Goal: Entertainment & Leisure: Consume media (video, audio)

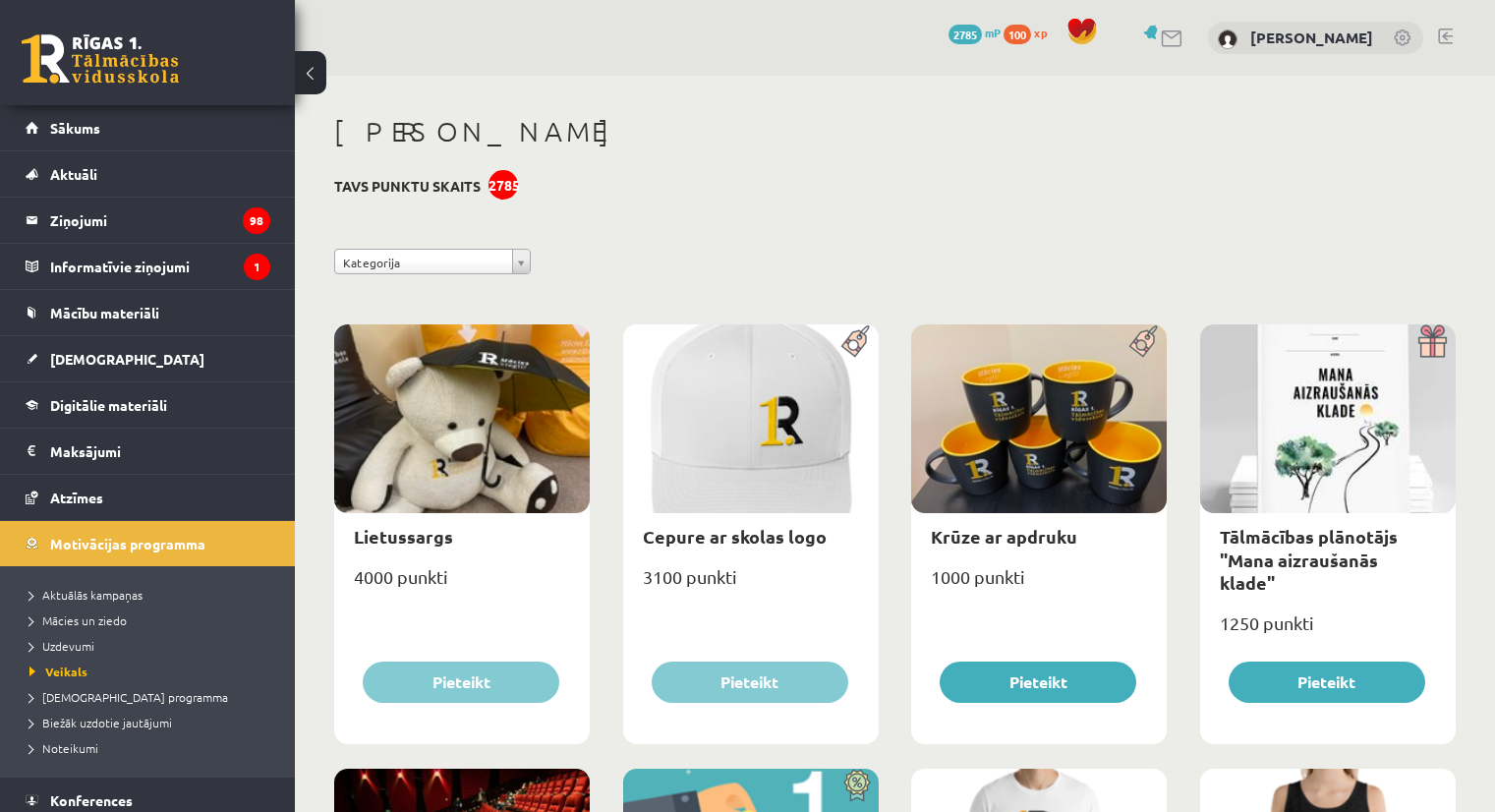
scroll to position [2209, 0]
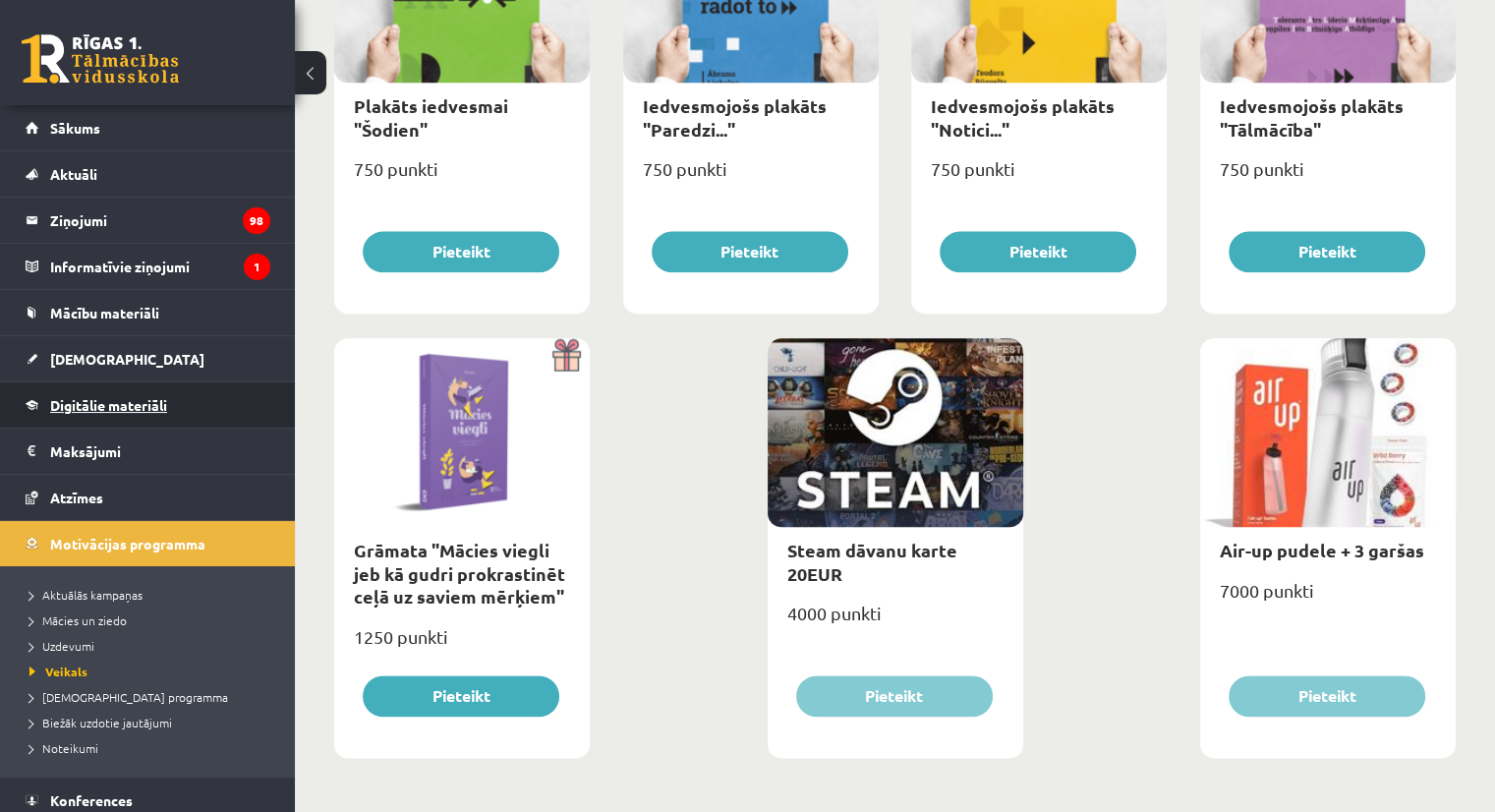
click at [67, 398] on span "Digitālie materiāli" at bounding box center [109, 405] width 117 height 18
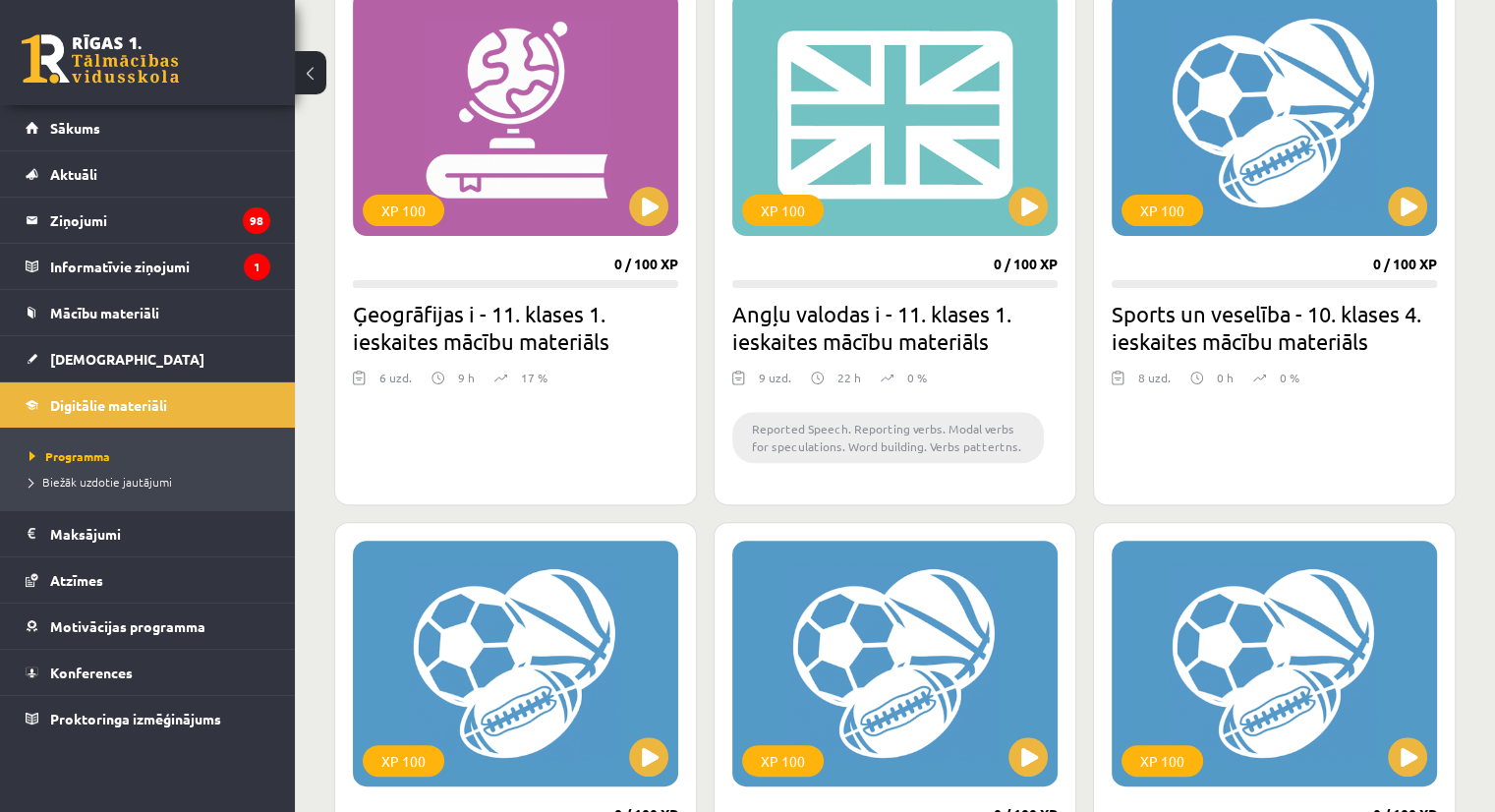
scroll to position [590, 0]
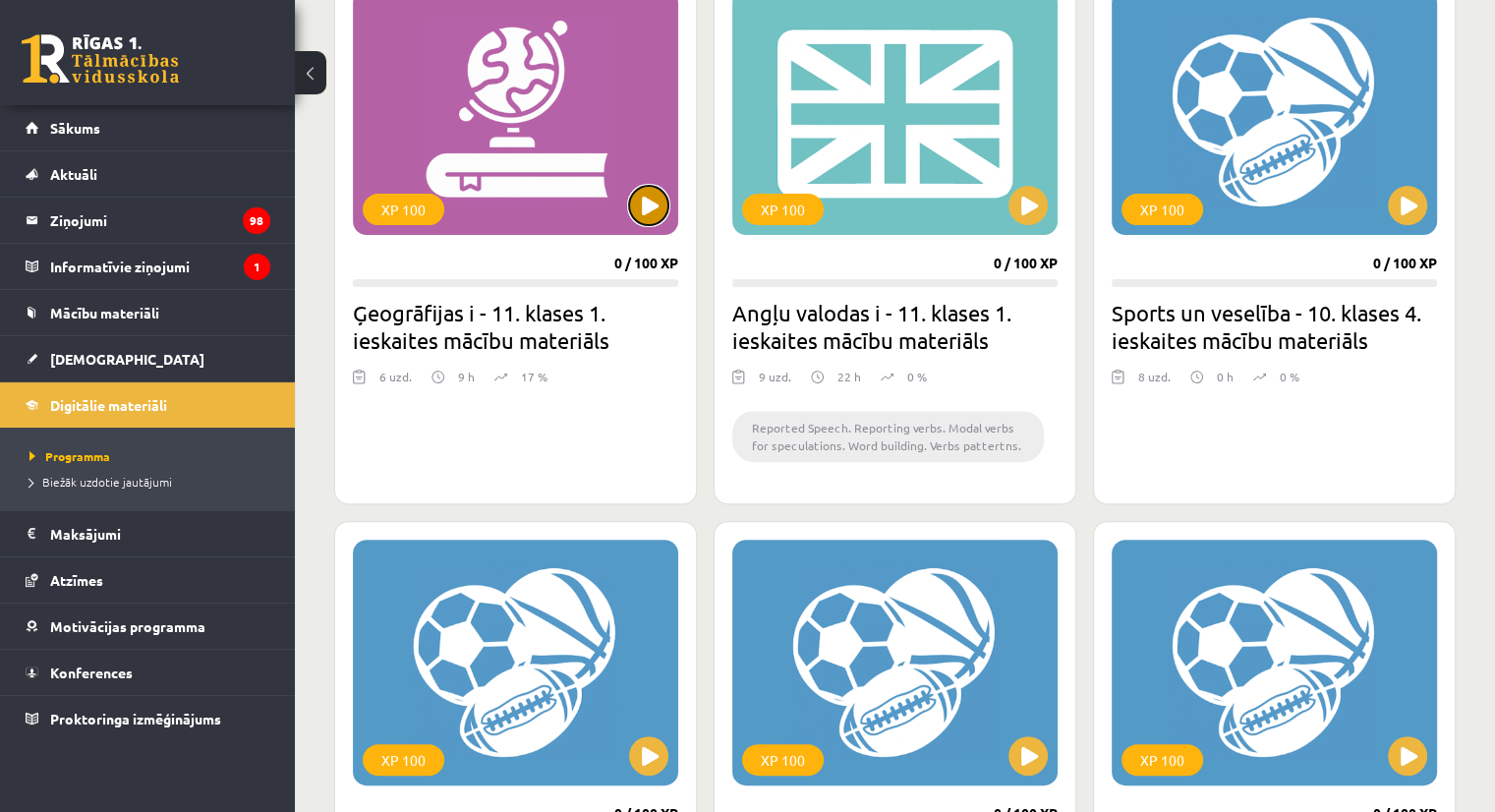
click at [660, 201] on button at bounding box center [649, 205] width 40 height 40
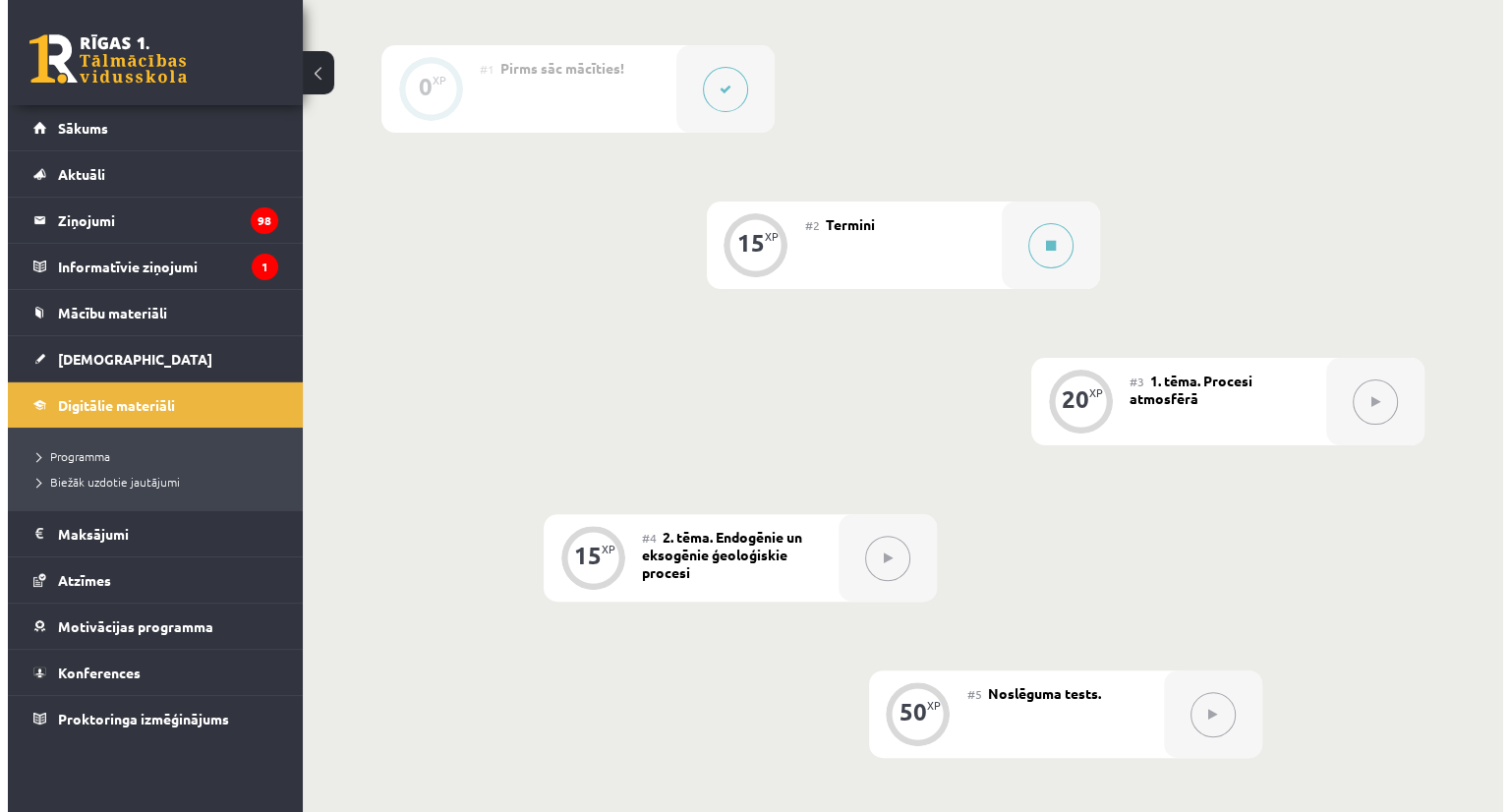
scroll to position [491, 0]
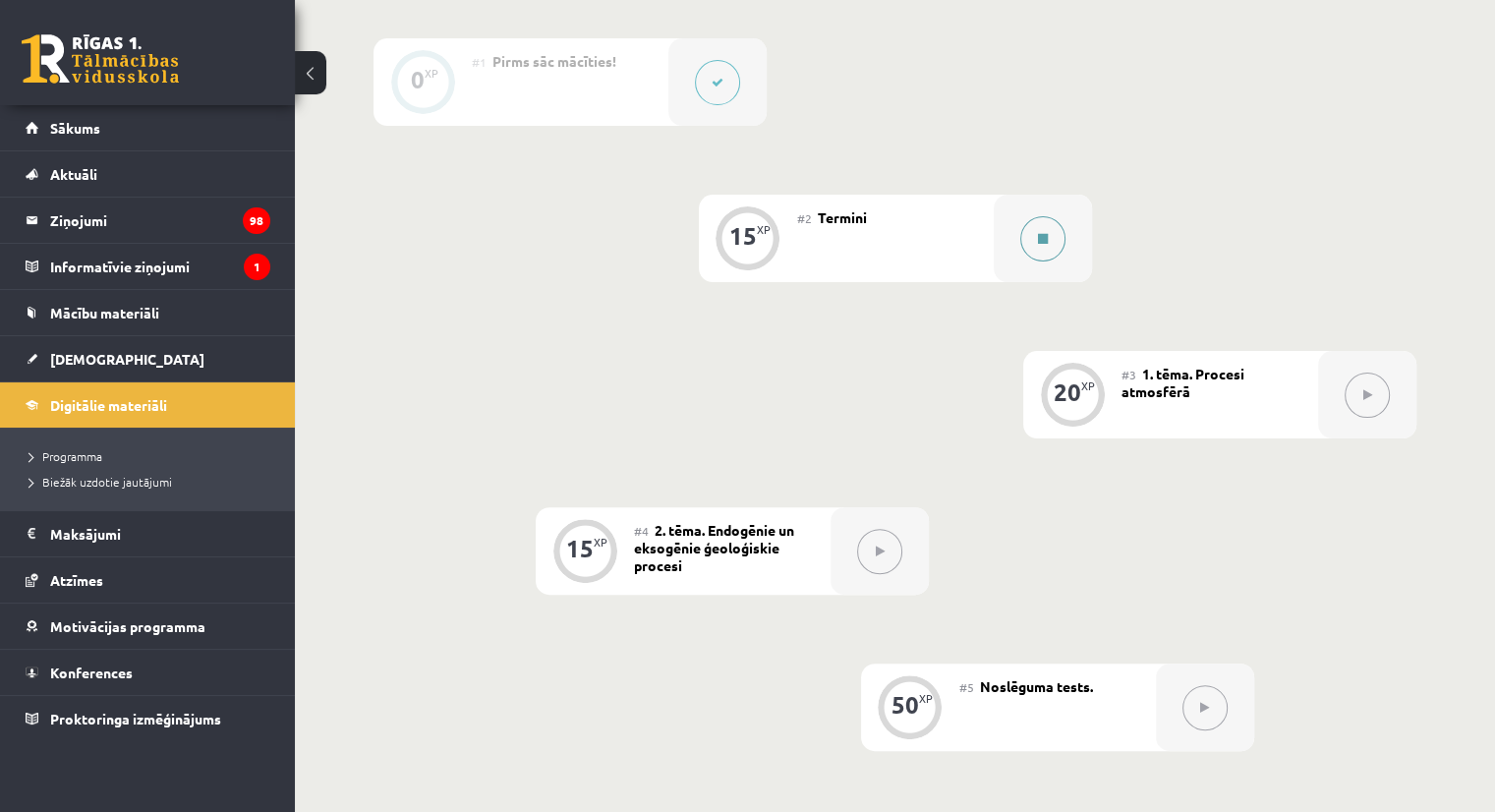
click at [1045, 231] on button at bounding box center [1043, 239] width 45 height 45
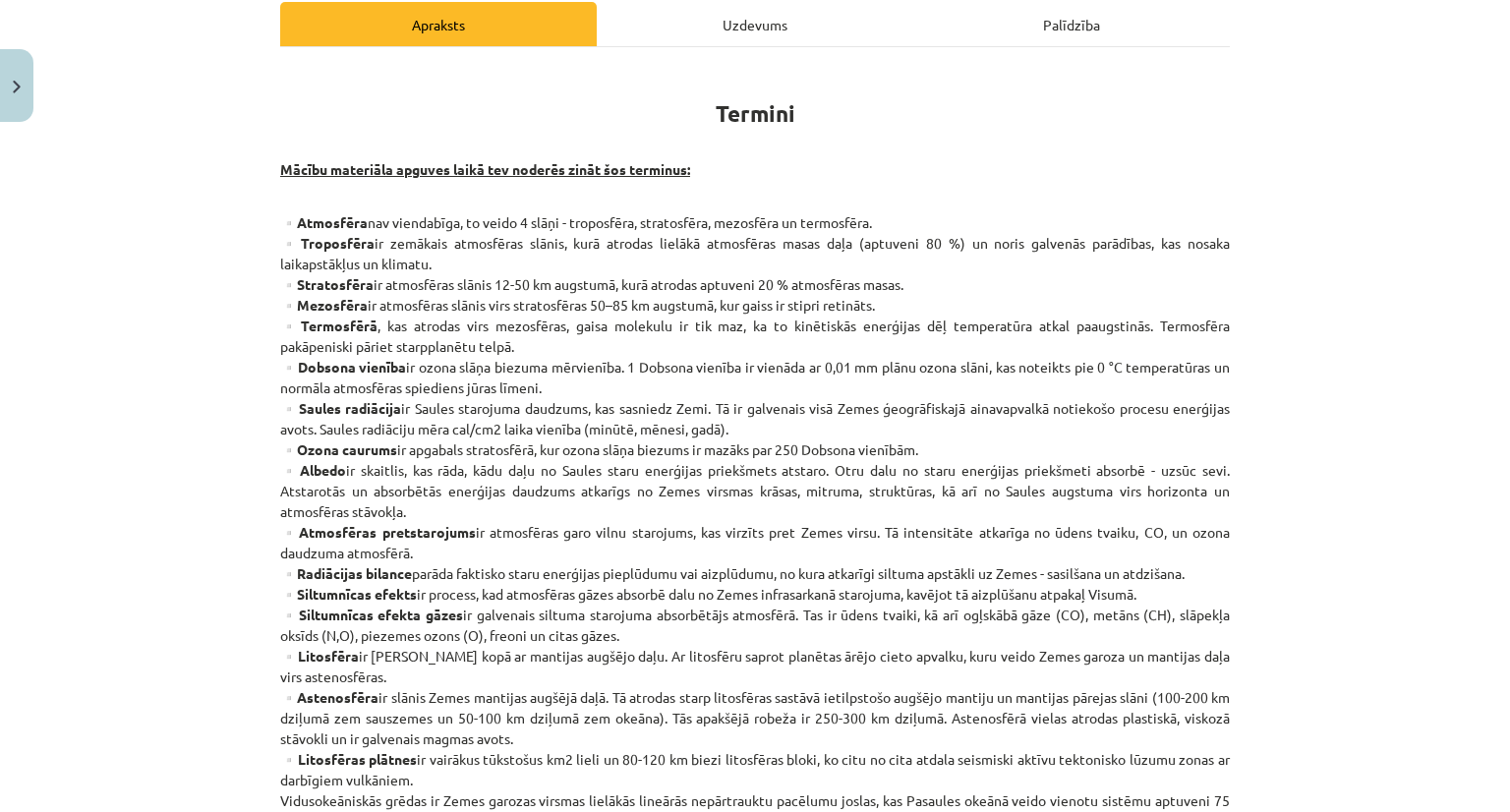
scroll to position [294, 0]
